Goal: Complete application form

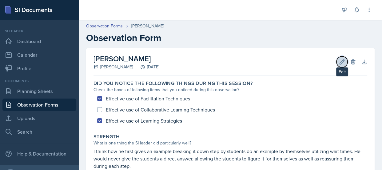
click at [339, 63] on icon at bounding box center [342, 62] width 6 height 6
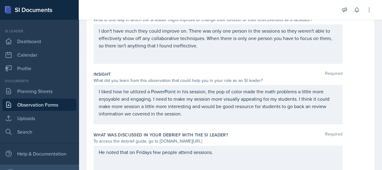
scroll to position [221, 0]
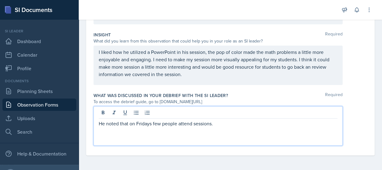
click at [215, 112] on div "He noted that on Fridays few people attend sessions." at bounding box center [217, 125] width 249 height 39
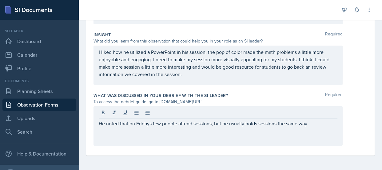
drag, startPoint x: 216, startPoint y: 112, endPoint x: 320, endPoint y: 124, distance: 104.6
click at [320, 124] on p "He noted that on Fridays few people attend sessions, but he usually holds sessi…" at bounding box center [218, 123] width 238 height 7
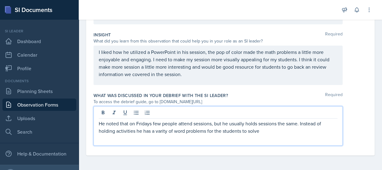
click at [164, 133] on p "He noted that on Fridays few people attend sessions, but he usually holds sessi…" at bounding box center [218, 127] width 238 height 15
click at [276, 129] on p "He noted that on Fridays few people attend sessions, but he usually holds sessi…" at bounding box center [218, 127] width 238 height 15
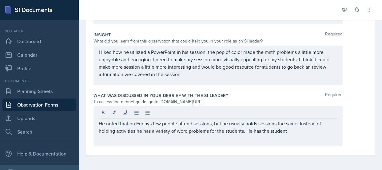
click at [287, 135] on div "He noted that on Fridays few people attend sessions, but he usually holds sessi…" at bounding box center [217, 125] width 249 height 39
click at [318, 131] on p "He noted that on Fridays few people attend sessions, but he usually holds sessi…" at bounding box center [218, 127] width 238 height 15
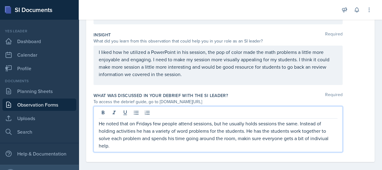
click at [318, 138] on p "He noted that on Fridays few people attend sessions, but he usually holds sessi…" at bounding box center [218, 135] width 238 height 30
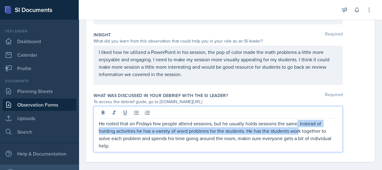
click at [298, 127] on p "He noted that on Fridays few people attend sessions, but he usually holds sessi…" at bounding box center [218, 135] width 238 height 30
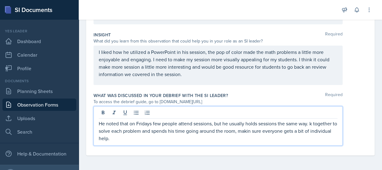
click at [320, 124] on p "He noted that on Fridays few people attend sessions, but he usually holds sessi…" at bounding box center [218, 131] width 238 height 22
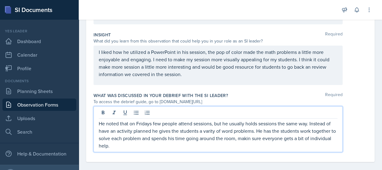
click at [210, 133] on p "He noted that on Fridays few people attend sessions, but he usually holds sessi…" at bounding box center [218, 135] width 238 height 30
click at [276, 138] on p "He noted that on Fridays few people attend sessions, but he usually holds sessi…" at bounding box center [218, 135] width 238 height 30
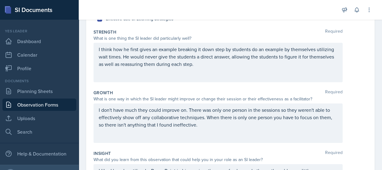
scroll to position [101, 0]
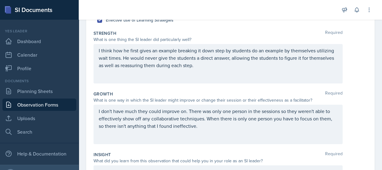
click at [215, 128] on p "I don't have much they could improve on. There was only one person in the sessi…" at bounding box center [218, 118] width 238 height 22
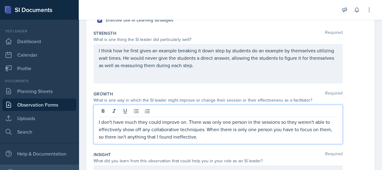
click at [206, 137] on p "I don't have much they could improve on. There was only one person in the sessi…" at bounding box center [218, 129] width 238 height 22
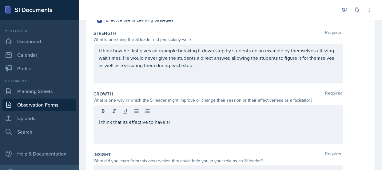
drag, startPoint x: 203, startPoint y: 133, endPoint x: 192, endPoint y: 125, distance: 13.6
click at [192, 125] on div "I think that its effective to have sr" at bounding box center [217, 123] width 249 height 39
click at [185, 124] on p "I think that its effective to have studen" at bounding box center [218, 121] width 238 height 7
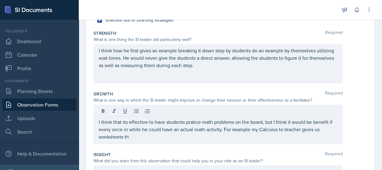
click at [146, 143] on div "I think that its effective to have students pratice math problems on the board,…" at bounding box center [217, 123] width 249 height 39
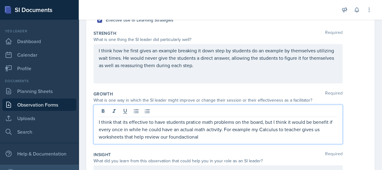
click at [175, 136] on p "I think that its effective to have students pratice math problems on the board,…" at bounding box center [218, 129] width 238 height 22
click at [255, 138] on p "I think that its effective to have students pratice math problems on the board,…" at bounding box center [218, 129] width 238 height 22
click at [192, 121] on p "I think that its effective to have students pratice math problems on the board,…" at bounding box center [218, 129] width 238 height 22
click at [331, 122] on p "I think that its effective to have students practice math problems on the board…" at bounding box center [218, 129] width 238 height 22
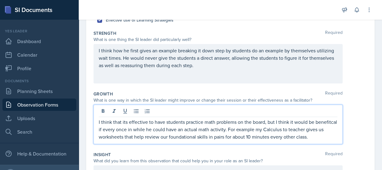
click at [116, 129] on p "I think that its effective to have students practice math problems on the board…" at bounding box center [218, 129] width 238 height 22
click at [116, 130] on p "I think that its effective to have students practice math problems on the board…" at bounding box center [218, 129] width 238 height 22
click at [332, 137] on p "I think that its effective to have students practice math problems on the board…" at bounding box center [218, 129] width 238 height 22
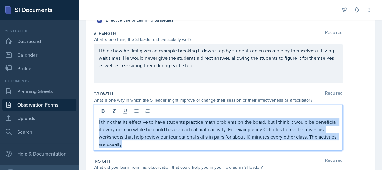
click at [188, 142] on p "I think that its effective to have students practice math problems on the board…" at bounding box center [218, 133] width 238 height 30
click at [188, 144] on p "I think that its effective to have students practice math problems on the board…" at bounding box center [218, 133] width 238 height 30
click at [188, 147] on p "I think that its effective to have students practice math problems on the board…" at bounding box center [218, 133] width 238 height 30
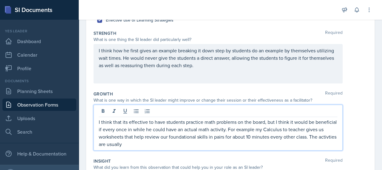
click at [188, 147] on p "I think that its effective to have students practice math problems on the board…" at bounding box center [218, 133] width 238 height 30
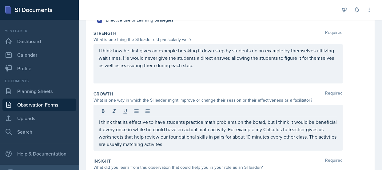
click at [123, 148] on div "I think that its effective to have students practice math problems on the board…" at bounding box center [217, 127] width 249 height 46
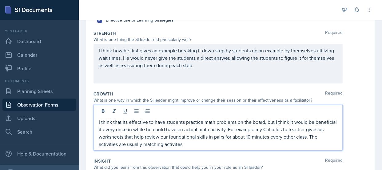
click at [175, 147] on p "I think that its effective to have students practice math problems on the board…" at bounding box center [218, 133] width 238 height 30
drag, startPoint x: 209, startPoint y: 143, endPoint x: 185, endPoint y: 144, distance: 24.3
click at [185, 144] on p "I think that its effective to have students practice math problems on the board…" at bounding box center [218, 133] width 238 height 30
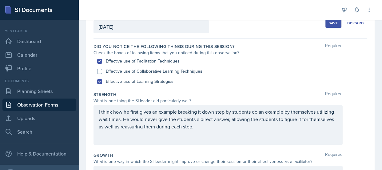
scroll to position [39, 0]
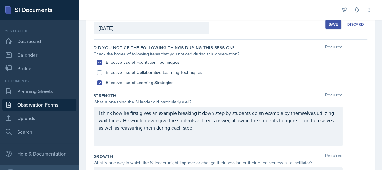
click at [111, 112] on p "I think how he first gives an example breaking it down step by students do an e…" at bounding box center [218, 120] width 238 height 22
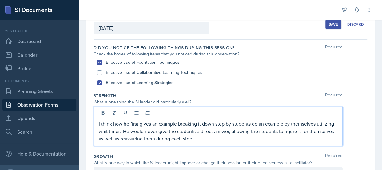
scroll to position [50, 0]
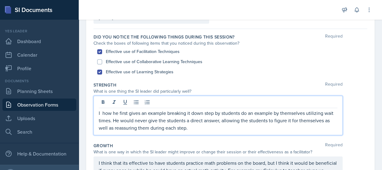
click at [234, 130] on p "I how he first gives an example breaking it down step by students do an example…" at bounding box center [218, 120] width 238 height 22
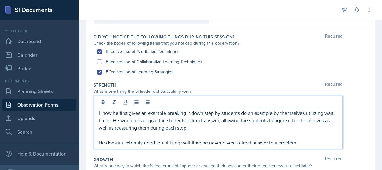
click at [147, 145] on p "He does an extremly good job utilzing wait time he never gives a direct answer …" at bounding box center [218, 142] width 238 height 7
click at [135, 140] on p "He does an extremly good job utilzing wait time he never gives a direct answer …" at bounding box center [218, 142] width 238 height 7
click at [176, 144] on p "He does an extremely good job utilzing wait time he never gives a direct answer…" at bounding box center [218, 142] width 238 height 7
click at [301, 143] on p "He does an extremely good job utilizing wait time he never gives a direct answe…" at bounding box center [218, 142] width 238 height 7
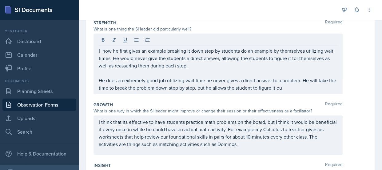
scroll to position [93, 0]
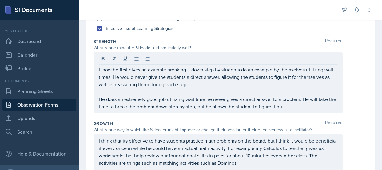
click at [294, 107] on p "He does an extremely good job utilizing wait time he never gives a direct answe…" at bounding box center [218, 102] width 238 height 15
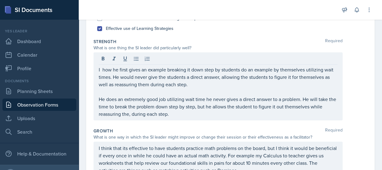
drag, startPoint x: 97, startPoint y: 69, endPoint x: 181, endPoint y: 73, distance: 84.6
click at [181, 73] on div "I how he first gives an example breaking it down step by students do an example…" at bounding box center [217, 86] width 249 height 68
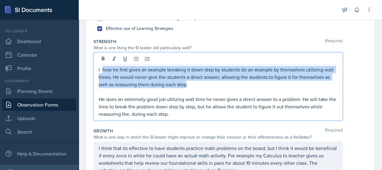
drag, startPoint x: 218, startPoint y: 85, endPoint x: 103, endPoint y: 69, distance: 116.7
click at [103, 69] on p "I how he first gives an example breaking it down step by students do an example…" at bounding box center [218, 77] width 238 height 22
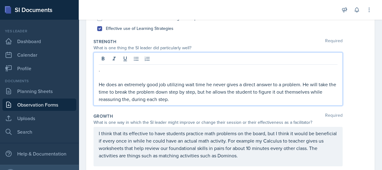
click at [102, 68] on p "." at bounding box center [218, 69] width 238 height 7
click at [99, 85] on p "He does an extremely good job utilizing wait time he never gives a direct answe…" at bounding box center [218, 92] width 238 height 22
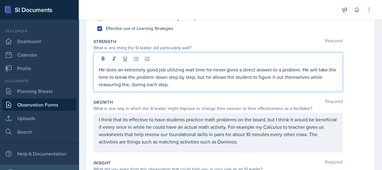
click at [203, 71] on p "He does an extremely good job utilizing wait time he never gives a direct answe…" at bounding box center [218, 77] width 238 height 22
click at [333, 69] on div "He does an extremely good job utilizing wait time, he never gives a direct answ…" at bounding box center [217, 71] width 249 height 39
click at [331, 68] on p "He does an extremely good job utilizing wait time, he never gives a direct answ…" at bounding box center [218, 77] width 238 height 22
click at [131, 87] on p "He does an extremely good job utilizing wait time, he never gives a direct answ…" at bounding box center [218, 77] width 238 height 22
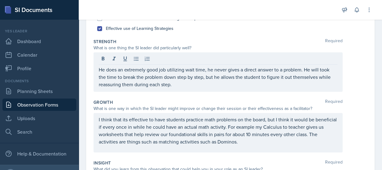
click at [237, 97] on div "Growth Required What is one way in which the SI leader might improve or change …" at bounding box center [230, 127] width 274 height 61
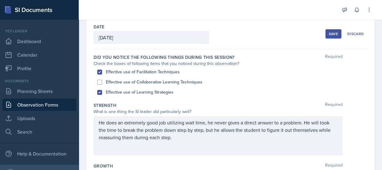
scroll to position [13, 0]
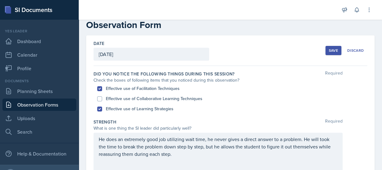
click at [329, 51] on div "Save" at bounding box center [333, 50] width 9 height 5
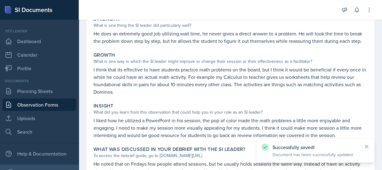
scroll to position [172, 0]
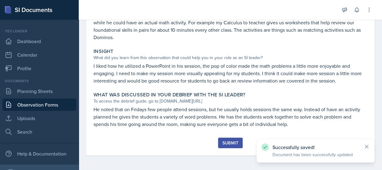
click at [233, 140] on font "Submit" at bounding box center [230, 143] width 16 height 6
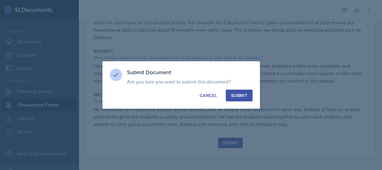
click at [242, 90] on button "Submit" at bounding box center [239, 95] width 27 height 12
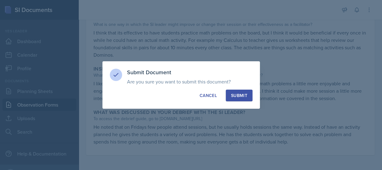
scroll to position [154, 0]
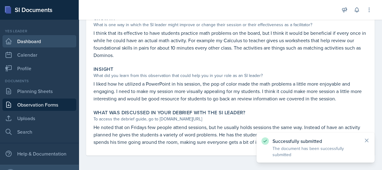
click at [33, 45] on link "Dashboard" at bounding box center [39, 41] width 74 height 12
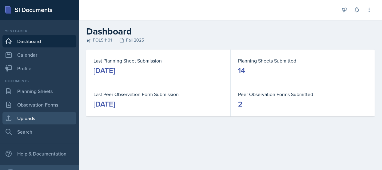
click at [50, 115] on link "Uploads" at bounding box center [39, 118] width 74 height 12
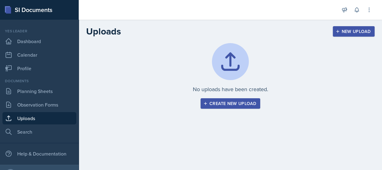
click at [341, 32] on div "New Upload" at bounding box center [354, 31] width 34 height 5
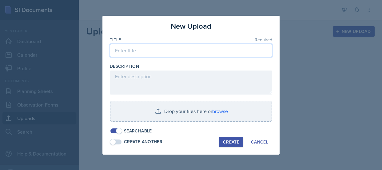
click at [233, 57] on div "Title Required" at bounding box center [191, 50] width 162 height 26
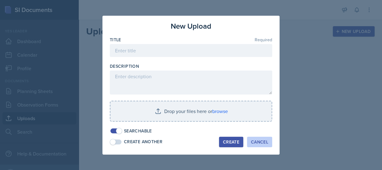
click at [259, 146] on button "Cancel" at bounding box center [259, 141] width 25 height 10
